Goal: Information Seeking & Learning: Learn about a topic

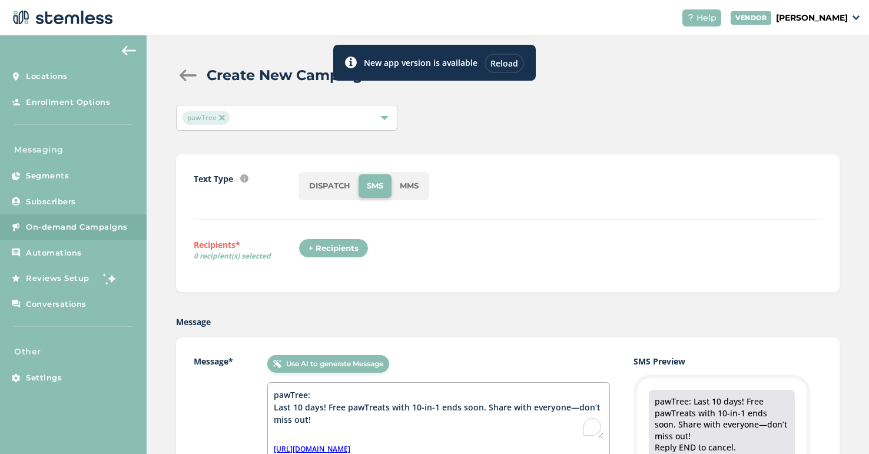
click at [95, 227] on span "On-demand Campaigns" at bounding box center [77, 227] width 102 height 12
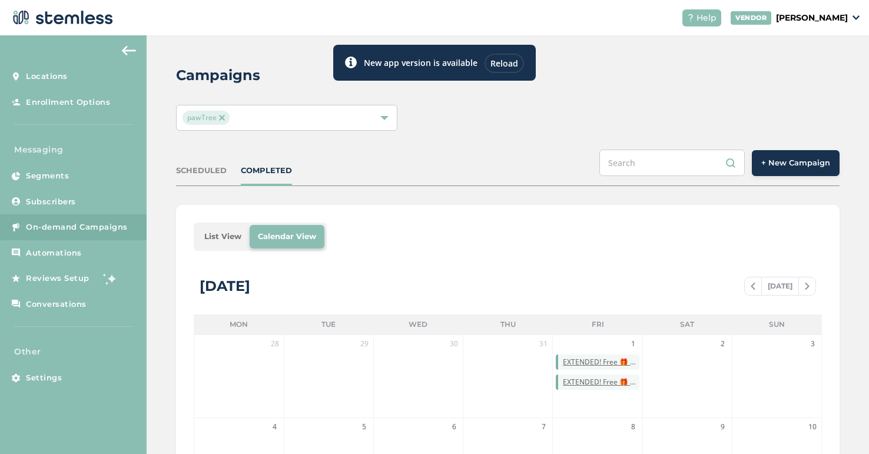
click at [498, 66] on div "Reload" at bounding box center [503, 63] width 39 height 19
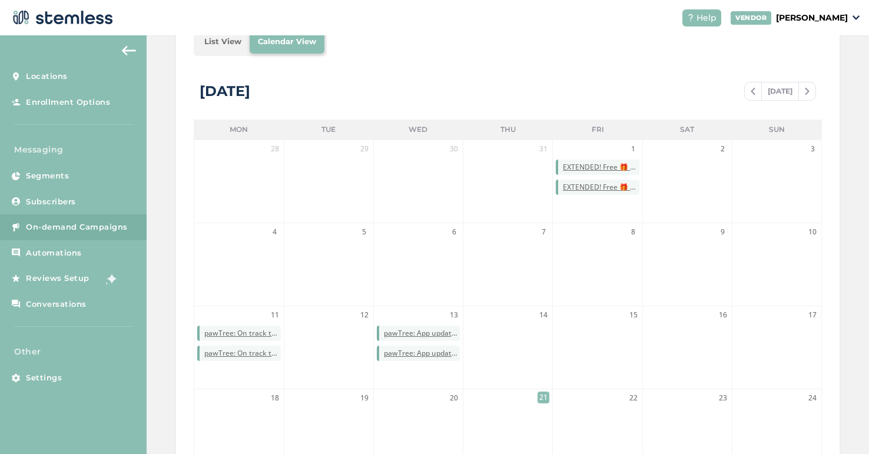
scroll to position [196, 0]
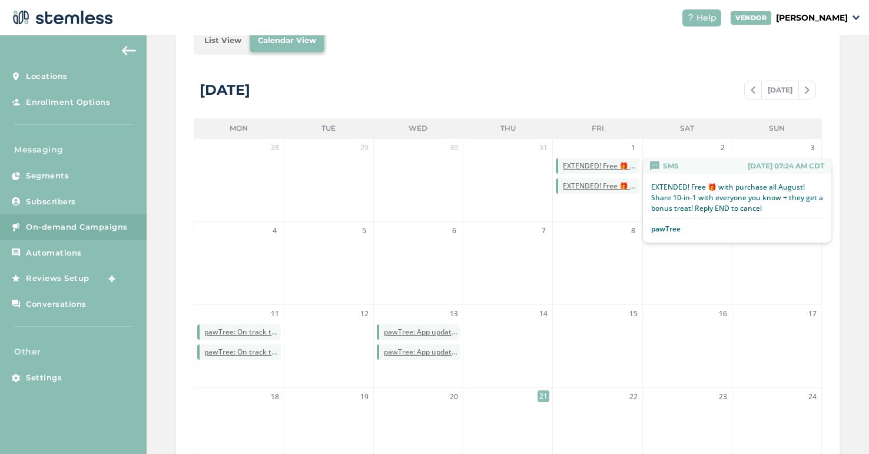
click at [594, 162] on span "EXTENDED! Free 🎁 with purchase all August! Share 10-in-1 with everyone you know…" at bounding box center [601, 166] width 76 height 11
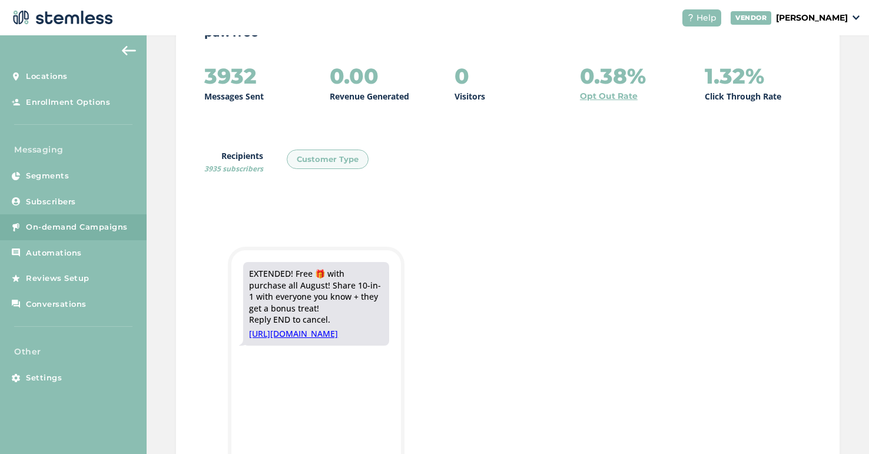
scroll to position [141, 0]
click at [137, 49] on button at bounding box center [129, 50] width 24 height 19
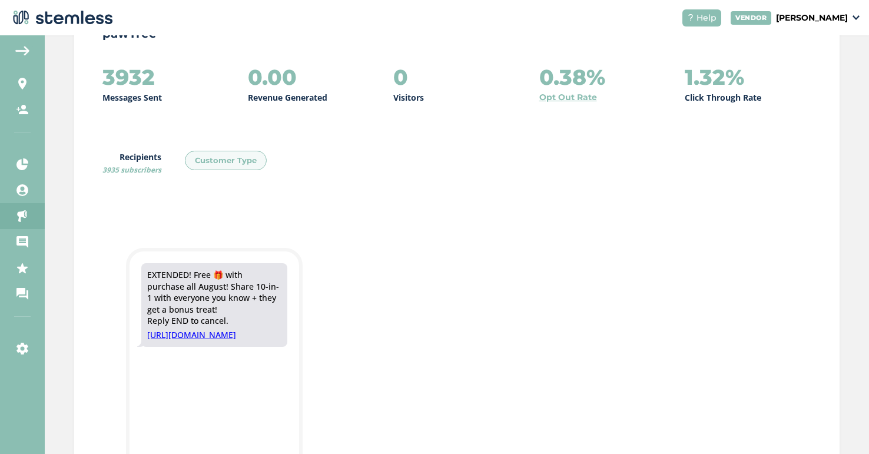
click at [31, 47] on button at bounding box center [23, 50] width 24 height 19
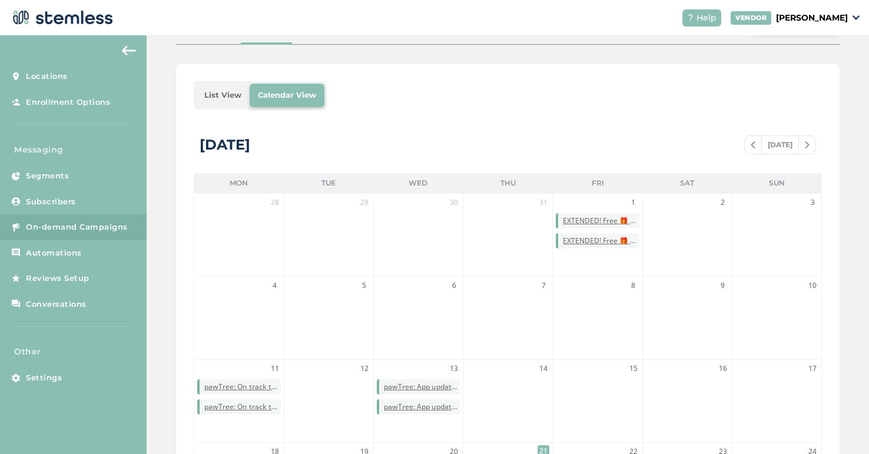
click at [749, 148] on span at bounding box center [752, 145] width 16 height 14
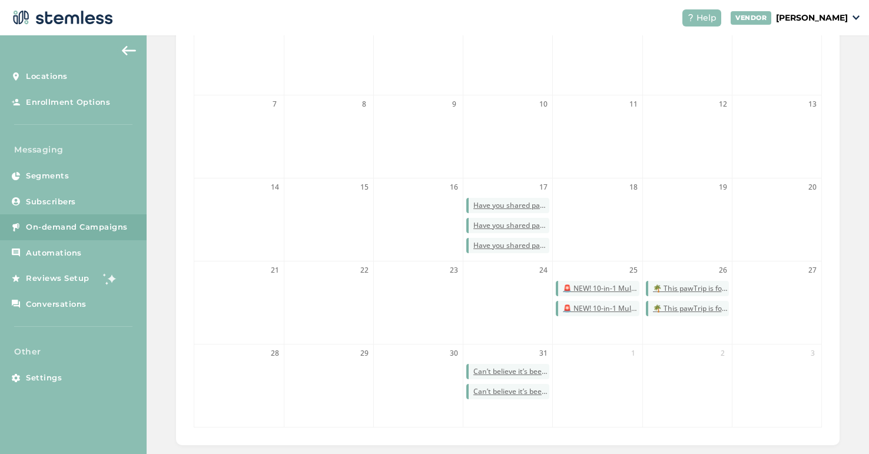
scroll to position [325, 0]
